Goal: Check status: Check status

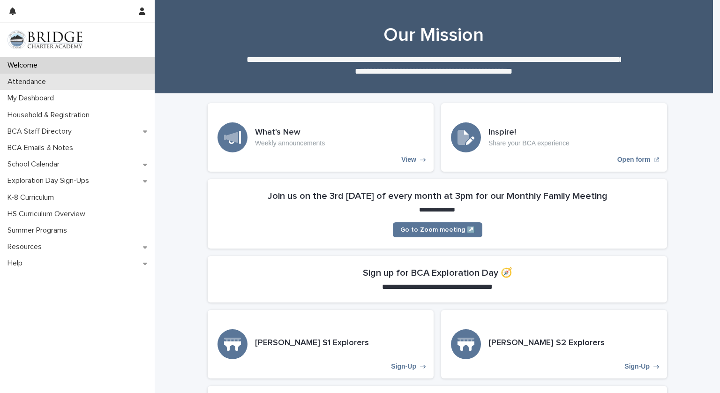
click at [62, 82] on div "Attendance" at bounding box center [77, 82] width 155 height 16
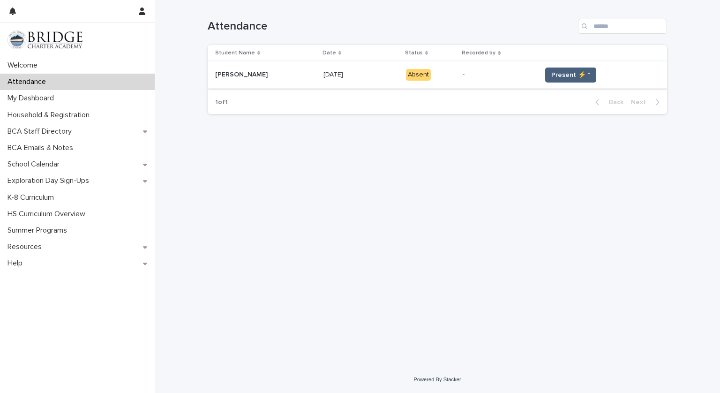
click at [568, 80] on button "Present ⚡ *" at bounding box center [570, 74] width 51 height 15
click at [570, 75] on span "Present ⚡ *" at bounding box center [570, 74] width 39 height 9
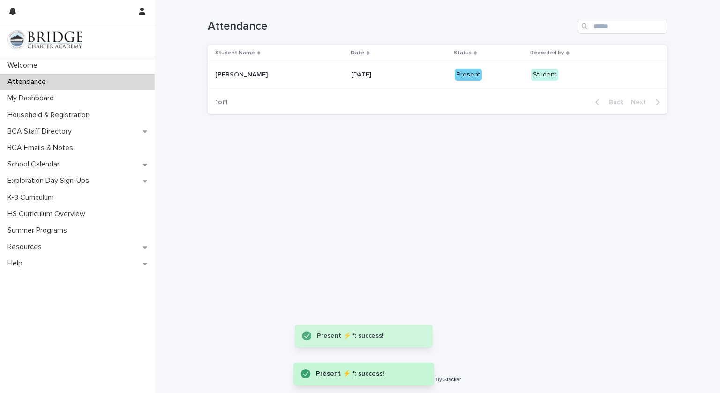
click at [552, 76] on div "Student" at bounding box center [544, 75] width 27 height 12
